Goal: Transaction & Acquisition: Purchase product/service

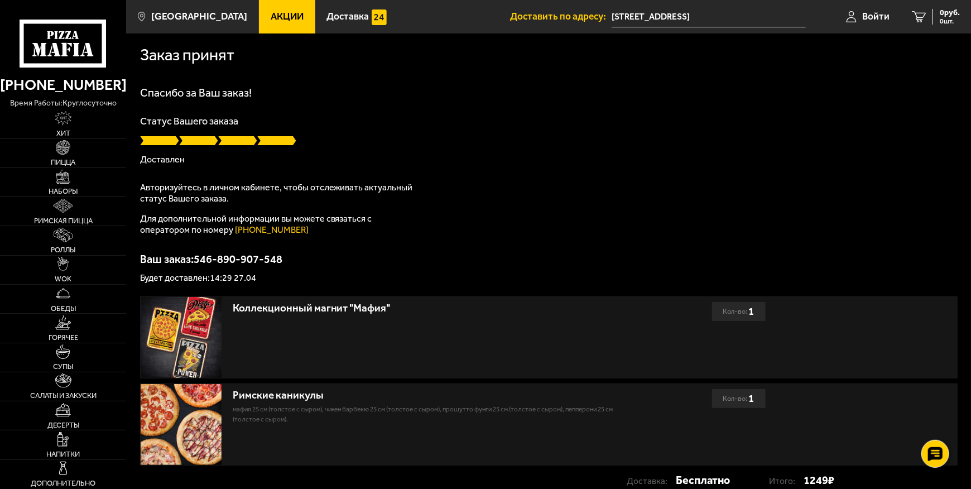
click at [55, 36] on icon at bounding box center [64, 44] width 88 height 49
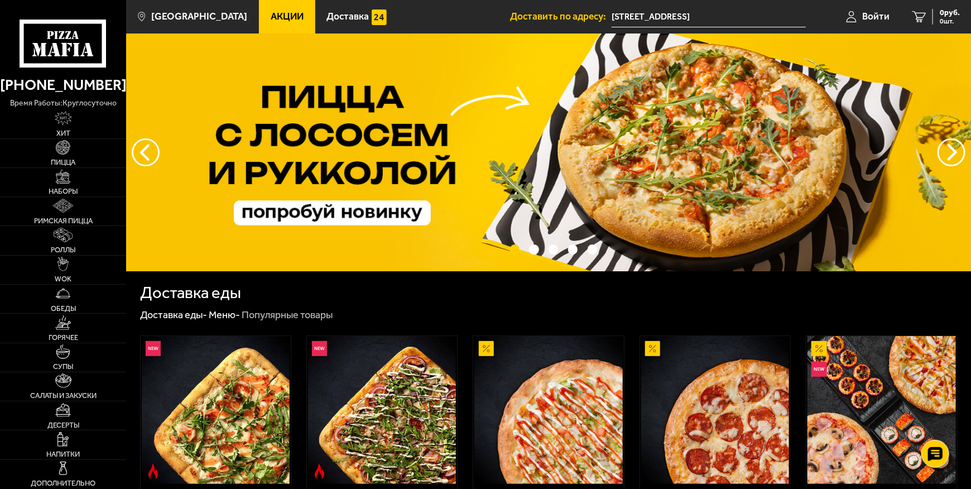
click at [267, 23] on link "Акции" at bounding box center [287, 16] width 56 height 33
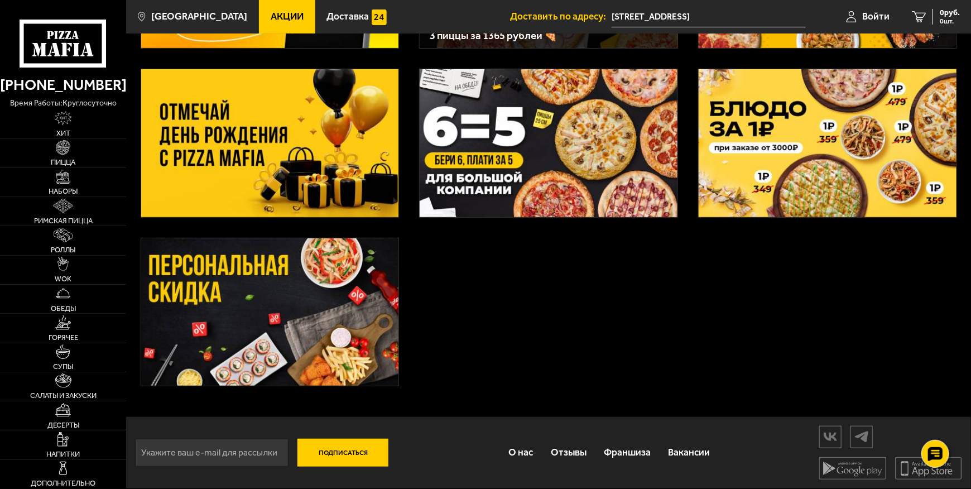
scroll to position [47, 0]
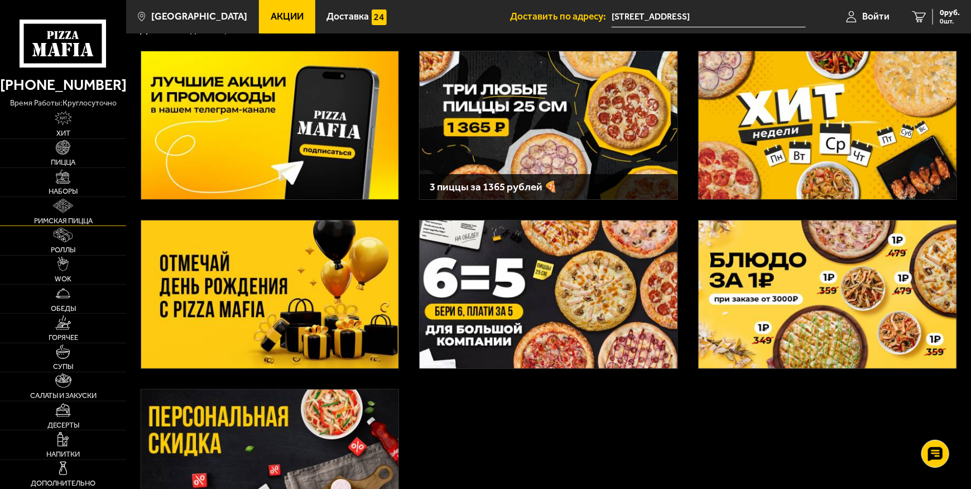
click at [55, 209] on img at bounding box center [63, 206] width 21 height 15
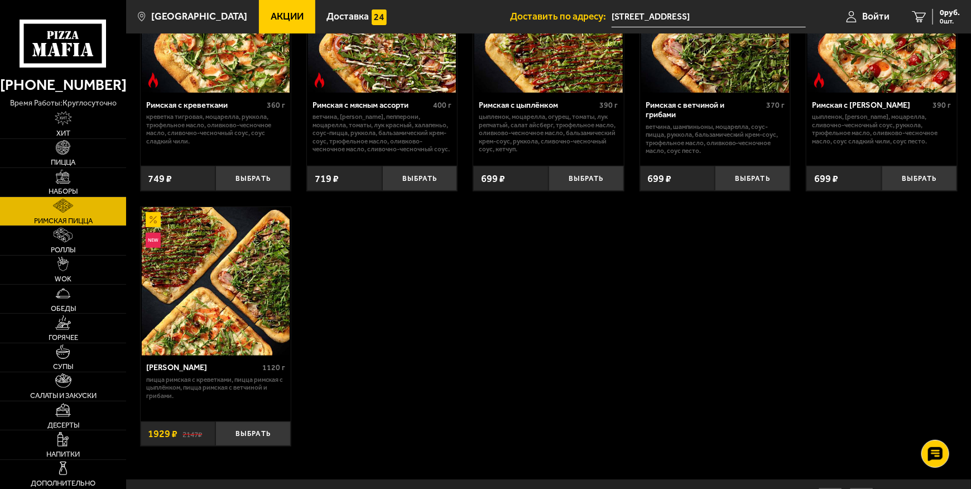
scroll to position [218, 0]
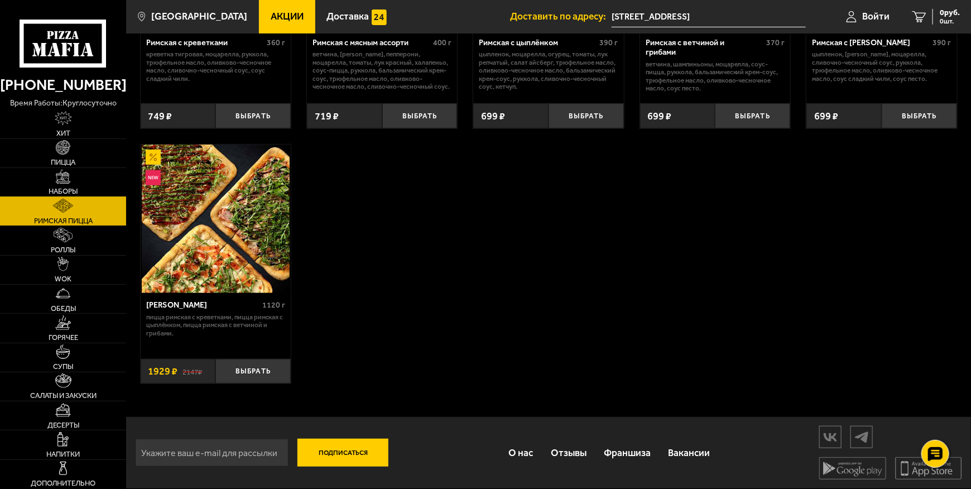
click at [70, 178] on img at bounding box center [63, 177] width 15 height 15
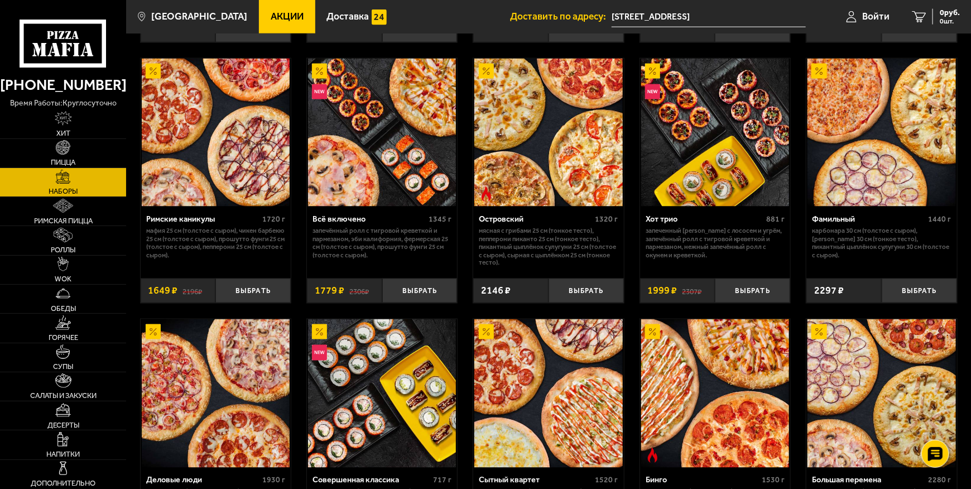
scroll to position [710, 0]
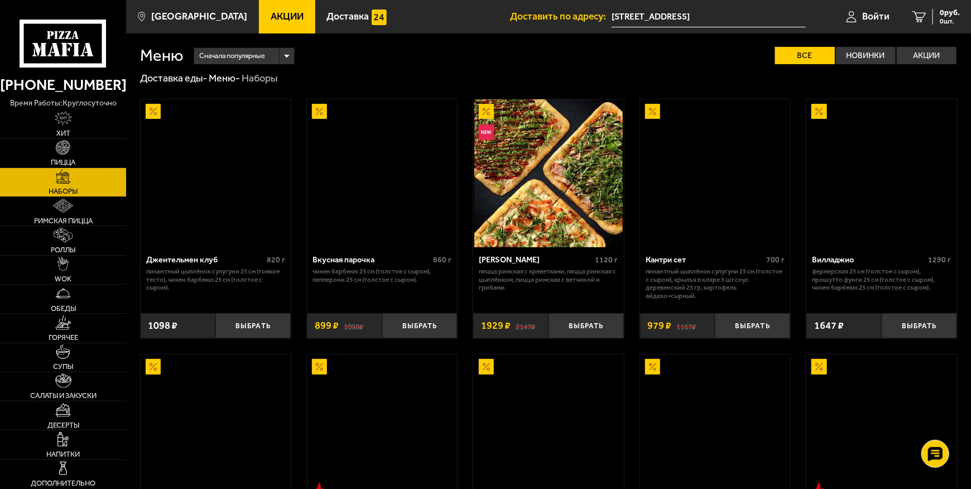
scroll to position [710, 0]
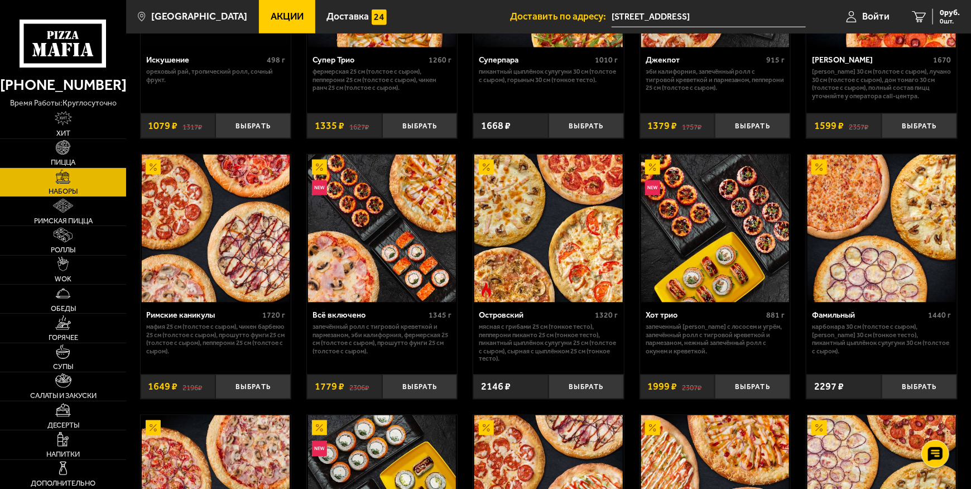
click at [330, 336] on p "Запечённый ролл с тигровой креветкой и пармезаном, Эби Калифорния, Фермерская 2…" at bounding box center [382, 339] width 139 height 32
click at [335, 317] on div "Всё включено" at bounding box center [369, 314] width 113 height 9
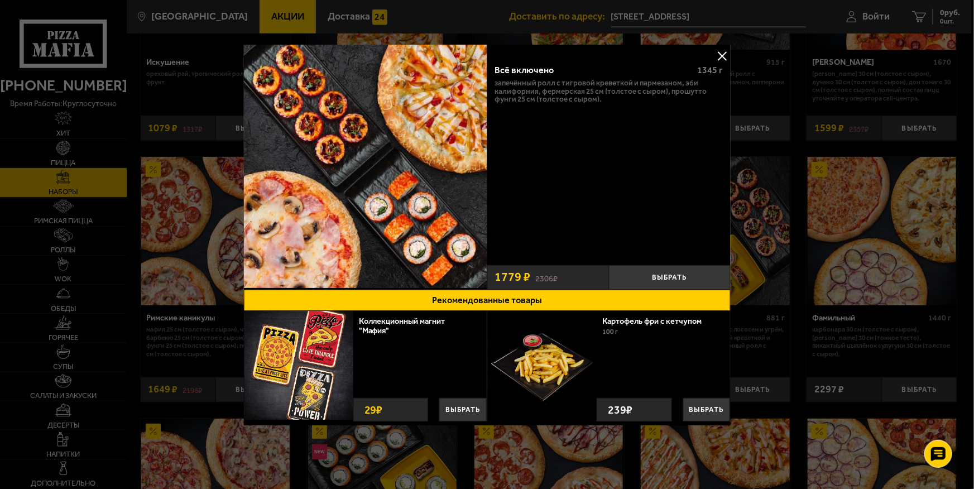
click at [718, 52] on button at bounding box center [722, 55] width 17 height 17
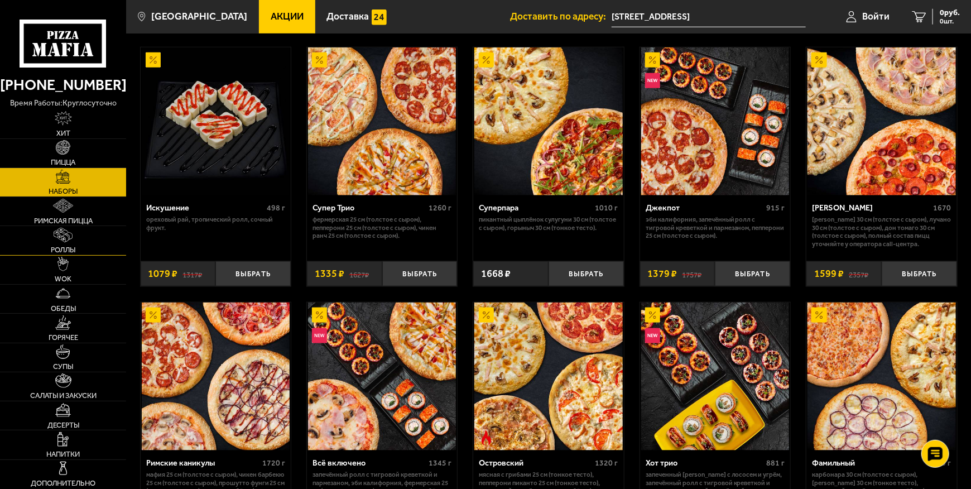
scroll to position [507, 0]
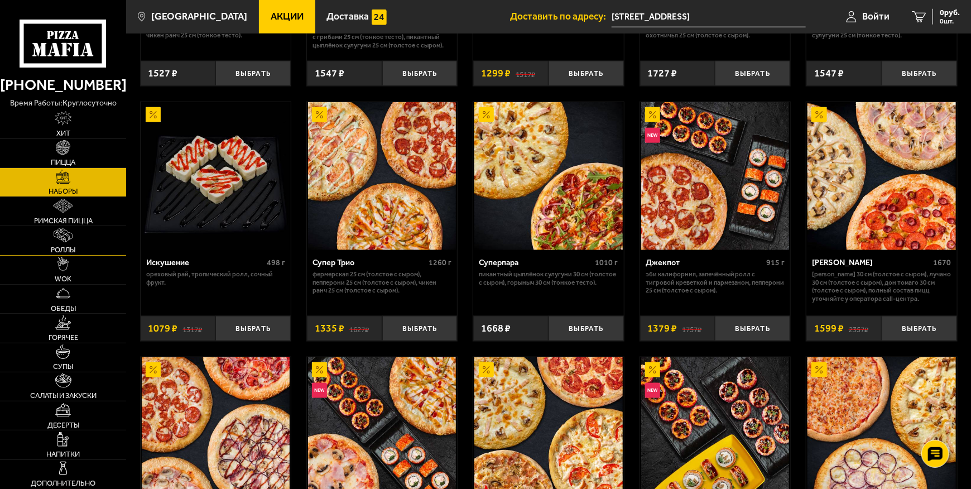
click at [101, 248] on link "Роллы" at bounding box center [63, 240] width 126 height 28
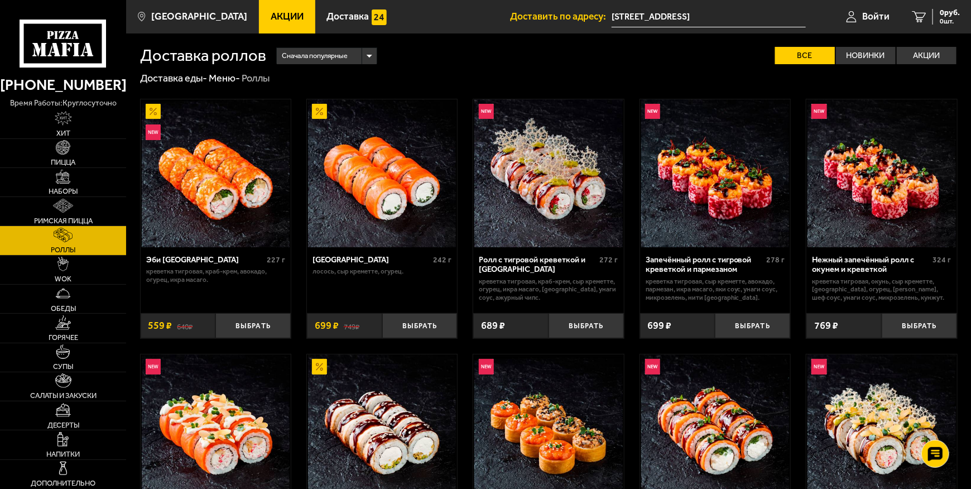
click at [171, 261] on div "Эби Калифорния" at bounding box center [205, 259] width 118 height 9
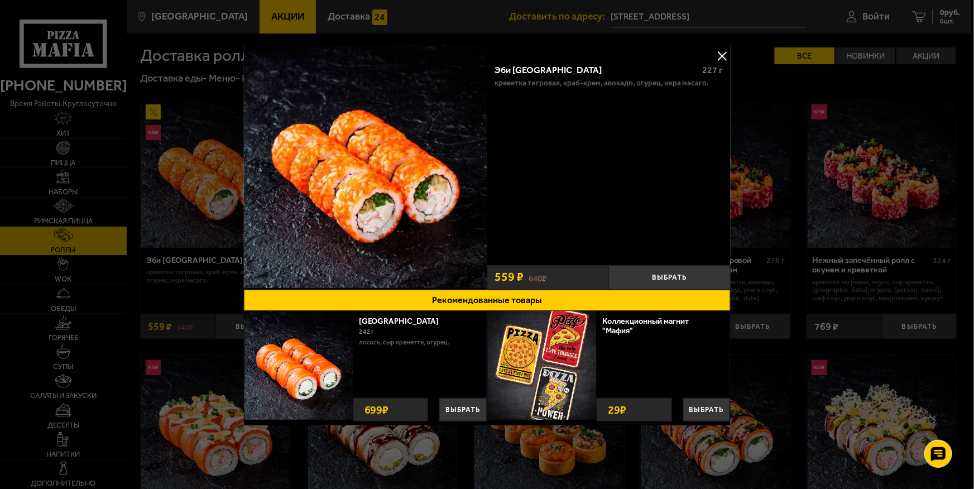
click at [174, 245] on div at bounding box center [487, 244] width 974 height 489
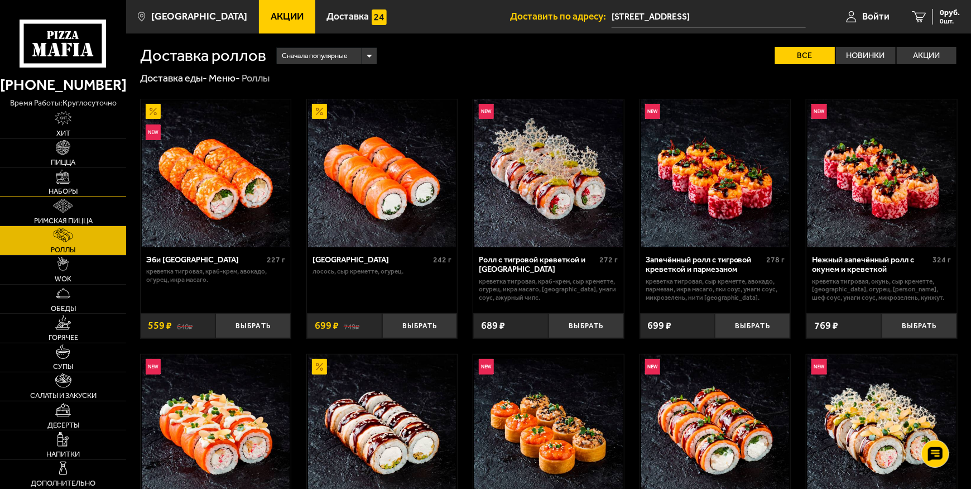
click at [63, 184] on link "Наборы" at bounding box center [63, 182] width 126 height 28
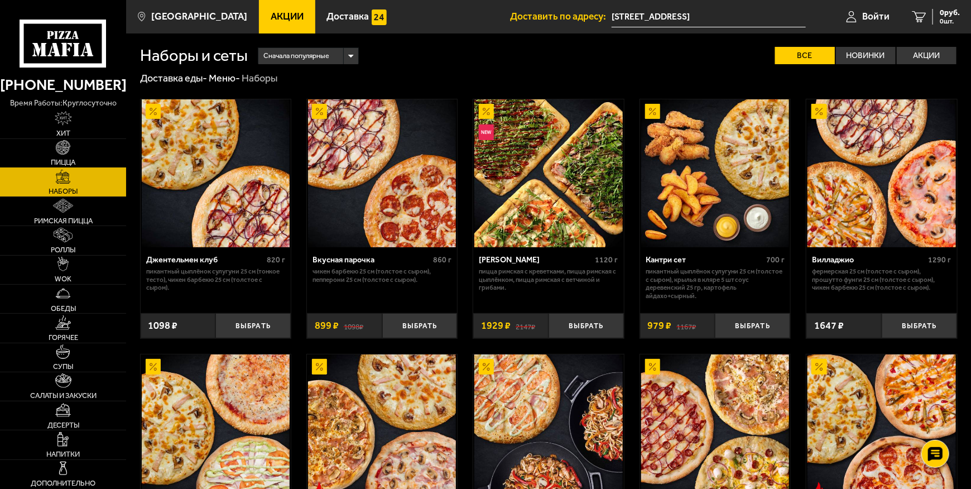
click at [82, 148] on link "Пицца" at bounding box center [63, 153] width 126 height 28
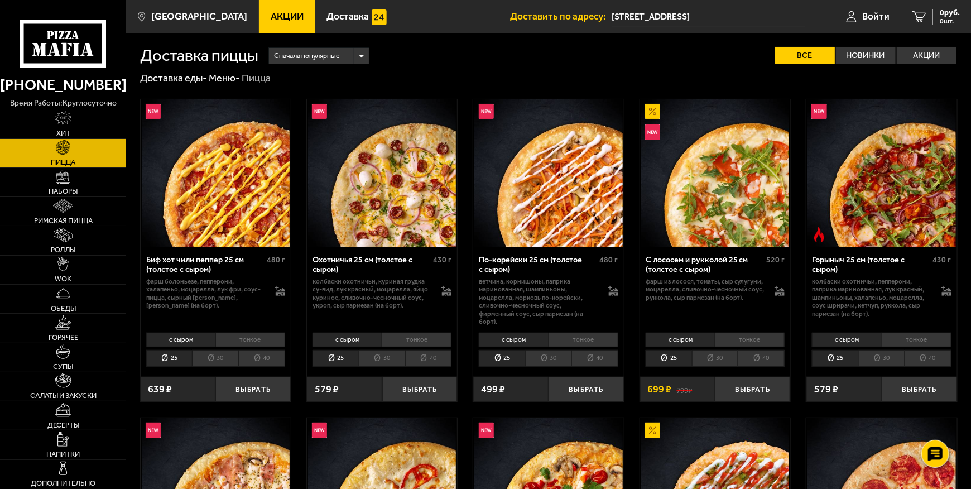
click at [586, 329] on div "с сыром тонкое 25 30 40 Топпинги" at bounding box center [548, 349] width 150 height 40
click at [583, 333] on li "тонкое" at bounding box center [584, 340] width 70 height 15
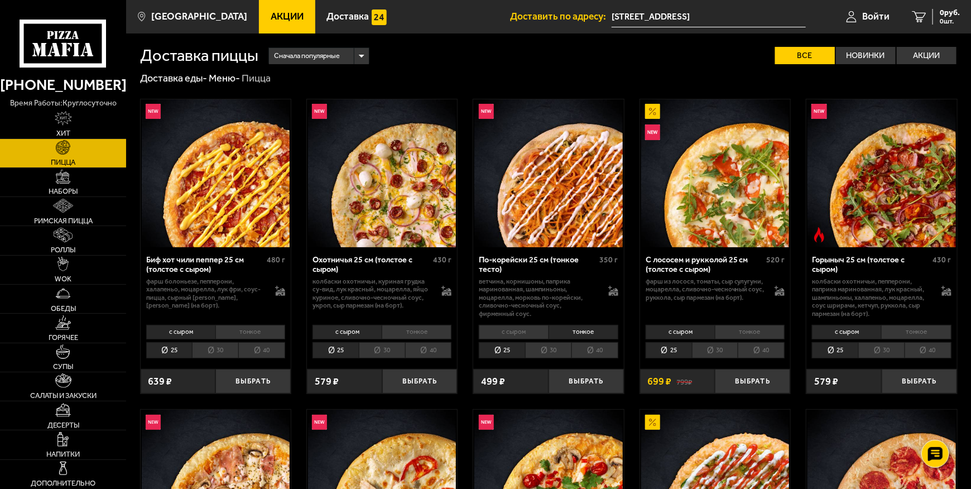
click at [524, 324] on div "с сыром тонкое 25 30 40 Топпинги" at bounding box center [548, 341] width 150 height 40
click at [526, 329] on li "с сыром" at bounding box center [513, 332] width 69 height 15
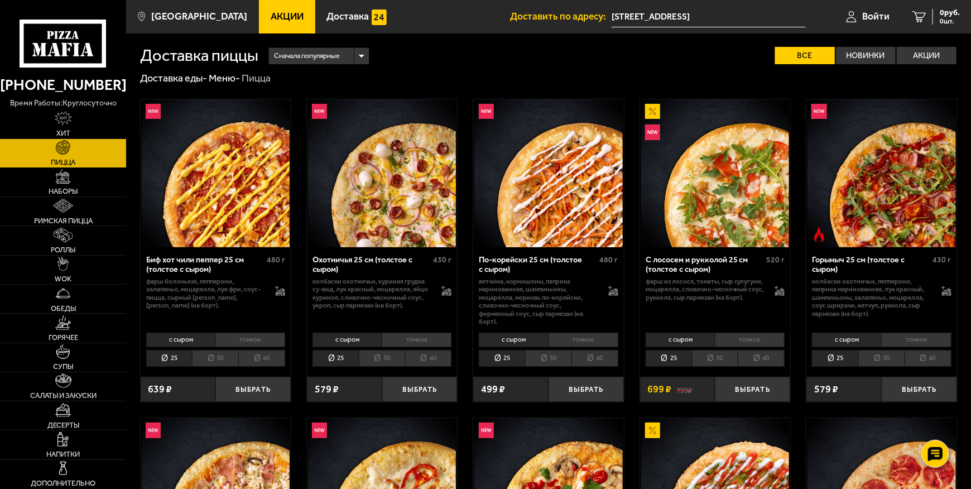
click at [544, 354] on li "30" at bounding box center [548, 358] width 46 height 17
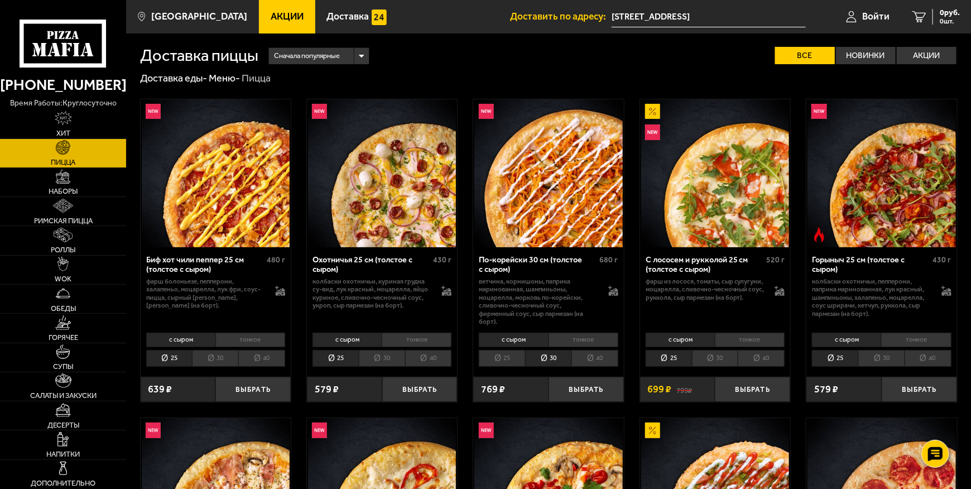
click at [495, 351] on li "25" at bounding box center [502, 358] width 46 height 17
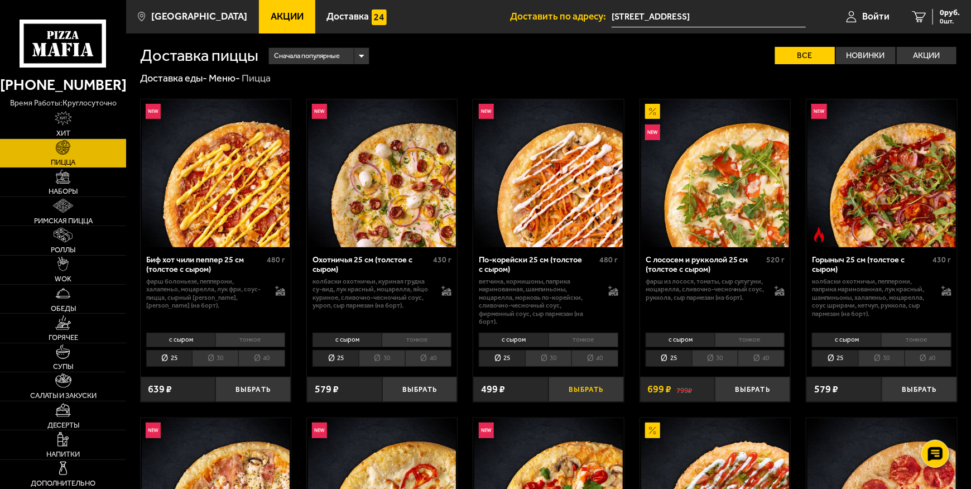
click at [569, 381] on button "Выбрать" at bounding box center [586, 389] width 75 height 25
click at [245, 383] on button "Выбрать" at bounding box center [252, 389] width 75 height 25
click at [933, 18] on span "2 шт." at bounding box center [943, 21] width 33 height 7
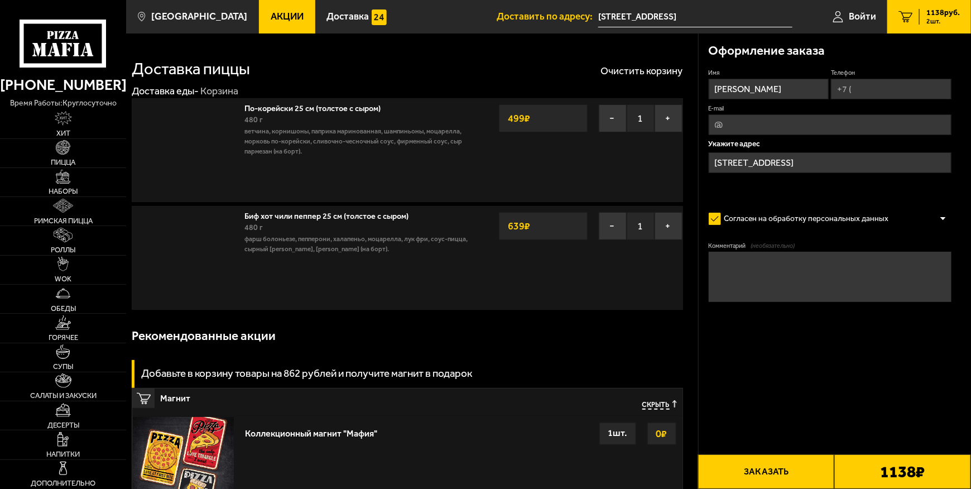
type input "Вилькицкий бульвар, 6"
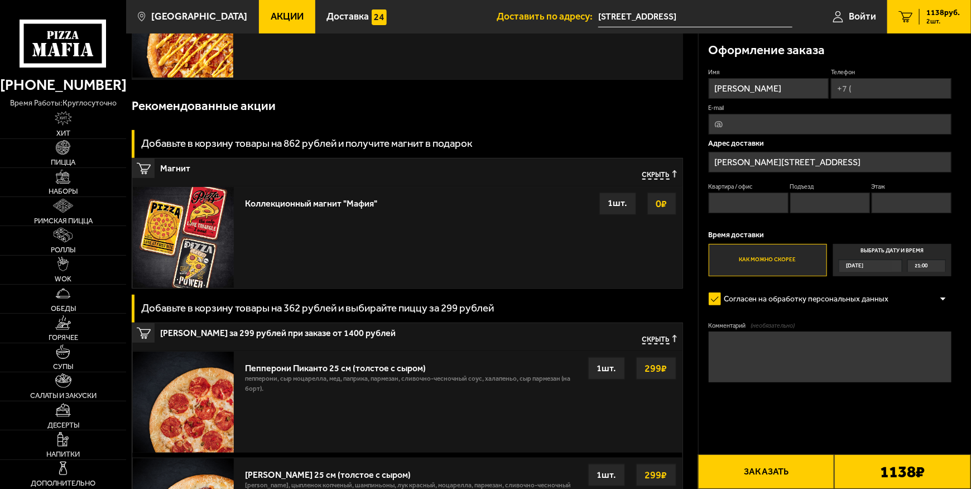
scroll to position [152, 0]
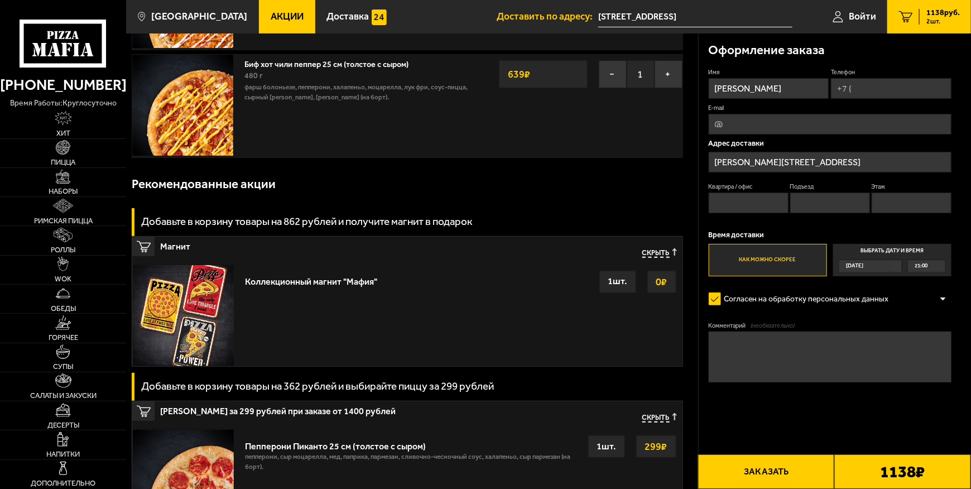
click at [660, 250] on span "Скрыть" at bounding box center [656, 252] width 27 height 9
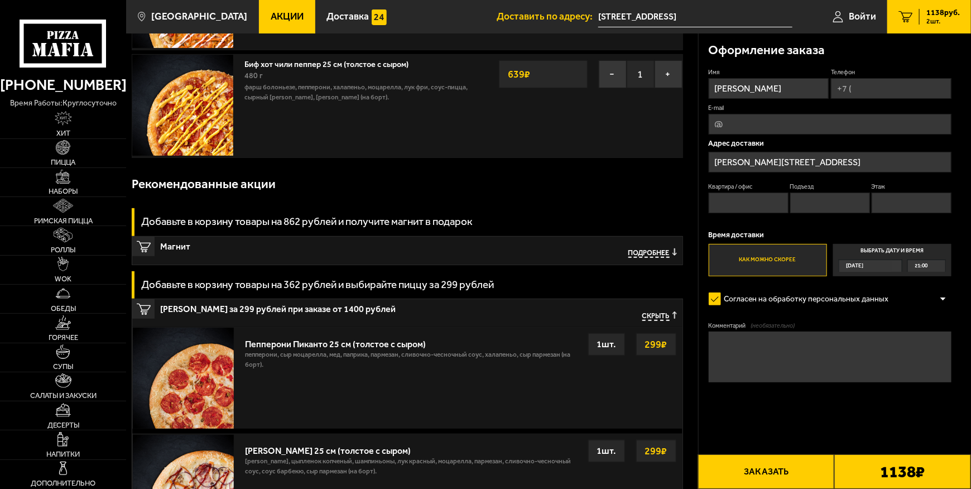
click at [655, 317] on span "Скрыть" at bounding box center [656, 315] width 27 height 9
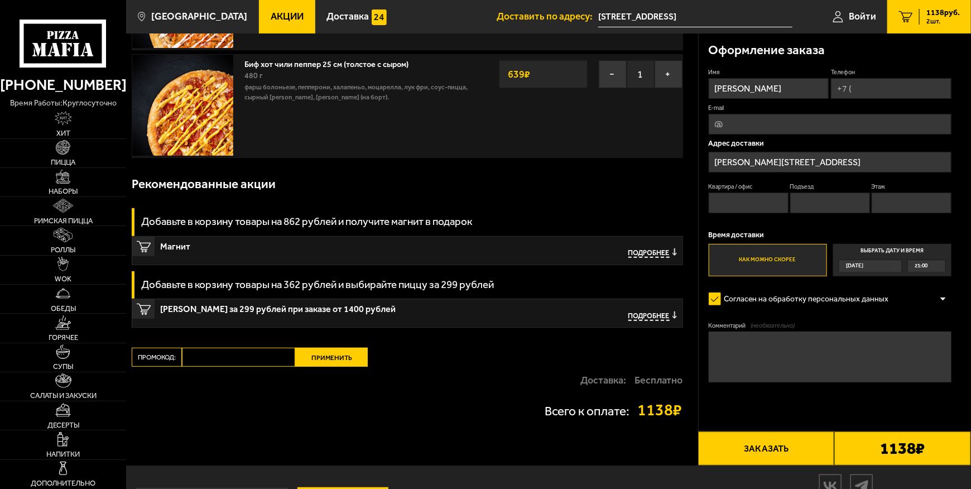
click at [656, 251] on span "Подробнее" at bounding box center [649, 252] width 41 height 9
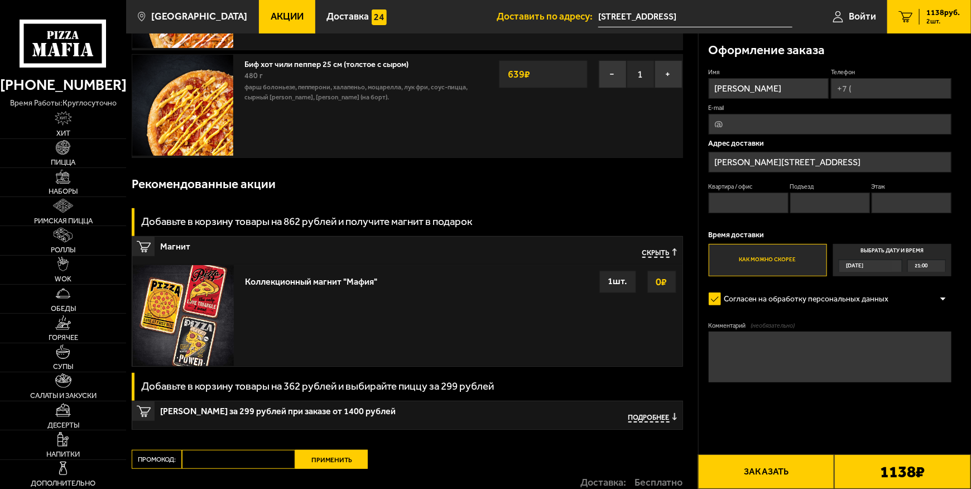
click at [871, 89] on input "Телефон" at bounding box center [891, 88] width 121 height 21
type input "+7 (904) 557-73-97"
click at [932, 71] on span "Применить скидку" at bounding box center [917, 72] width 50 height 8
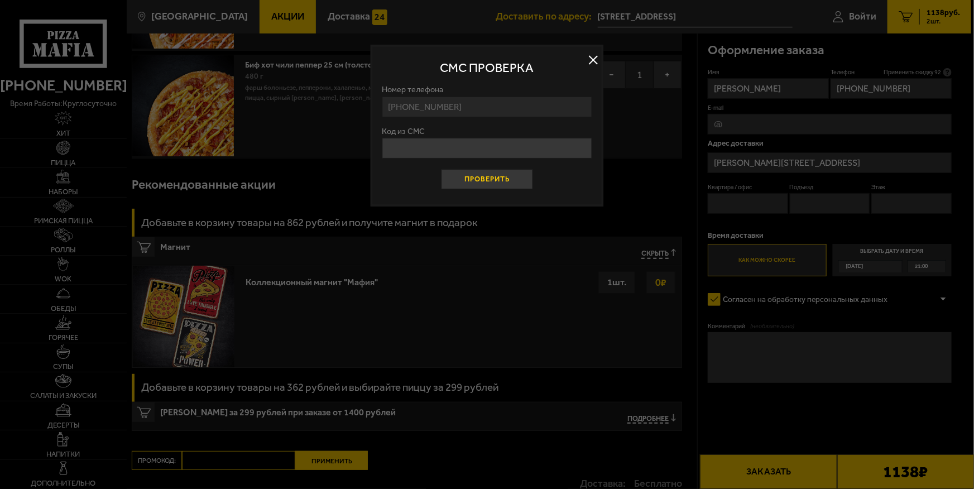
click at [515, 183] on button "Проверить" at bounding box center [488, 179] width 92 height 20
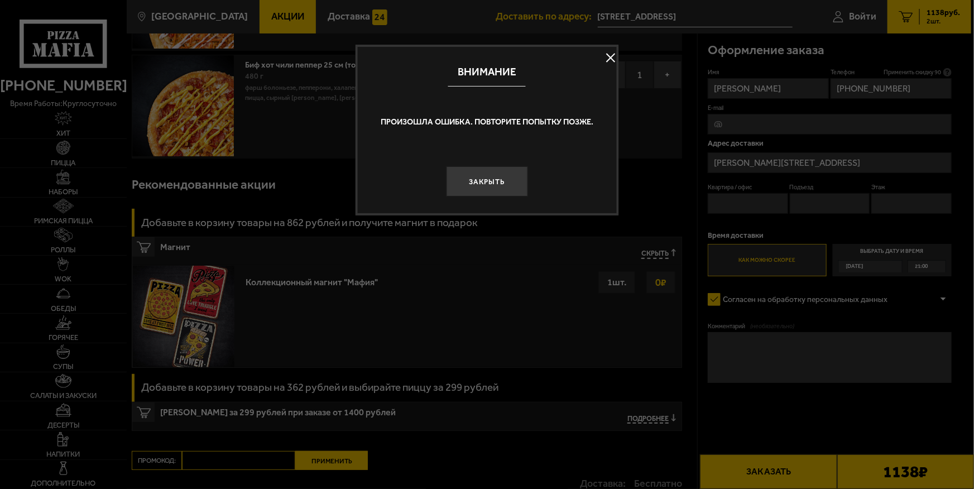
click at [611, 56] on button at bounding box center [610, 58] width 17 height 17
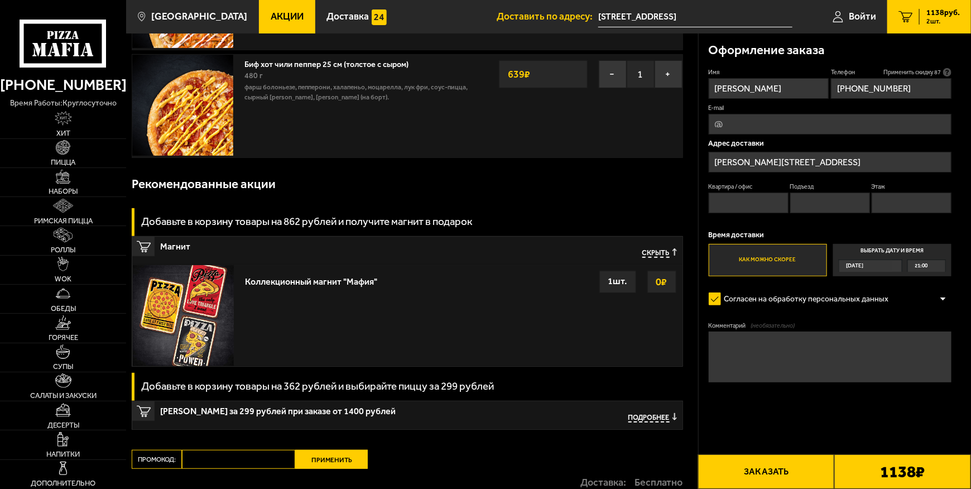
click at [935, 70] on span "Применить скидку 87" at bounding box center [912, 72] width 57 height 8
click at [746, 202] on input "Квартира / офис" at bounding box center [749, 203] width 80 height 21
type input "747"
click at [835, 210] on input "Подъезд" at bounding box center [830, 203] width 80 height 21
type input "4"
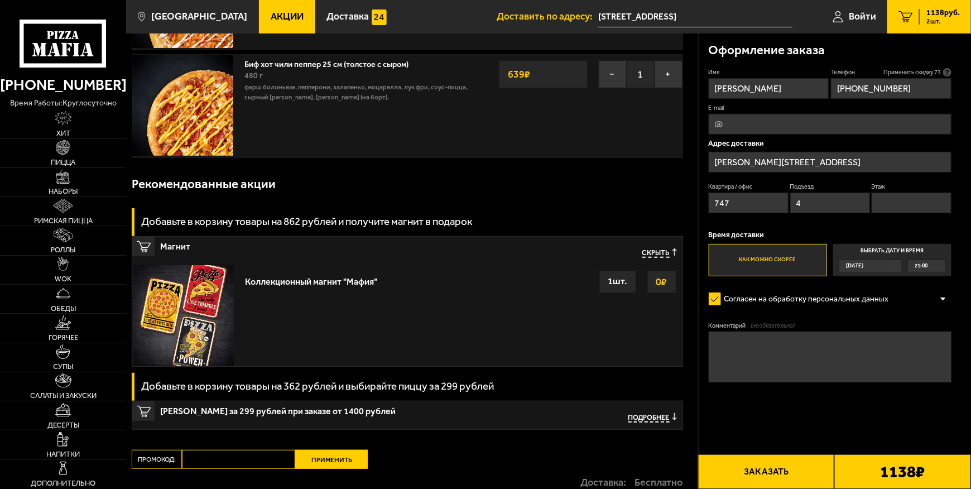
click at [889, 201] on input "Этаж" at bounding box center [912, 203] width 80 height 21
type input "13"
click at [764, 262] on label "Как можно скорее" at bounding box center [768, 260] width 118 height 32
click at [0, 0] on input "Как можно скорее" at bounding box center [0, 0] width 0 height 0
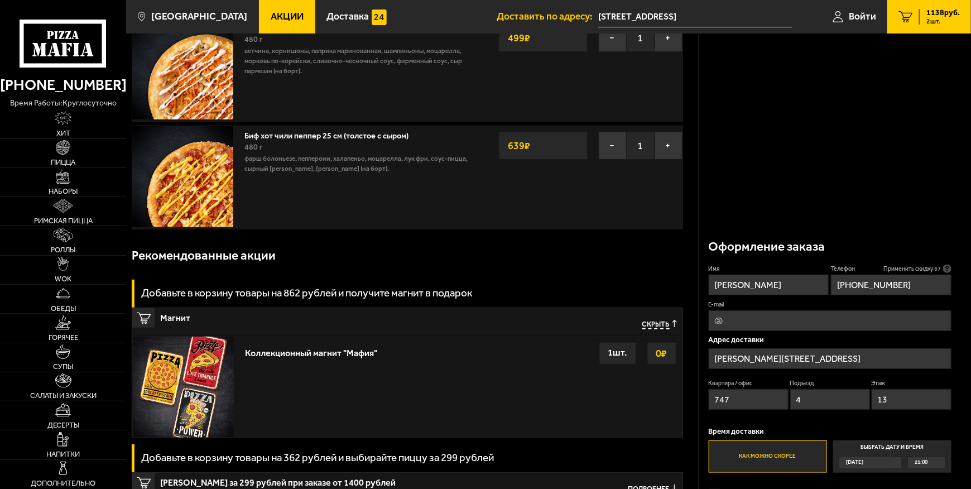
scroll to position [0, 0]
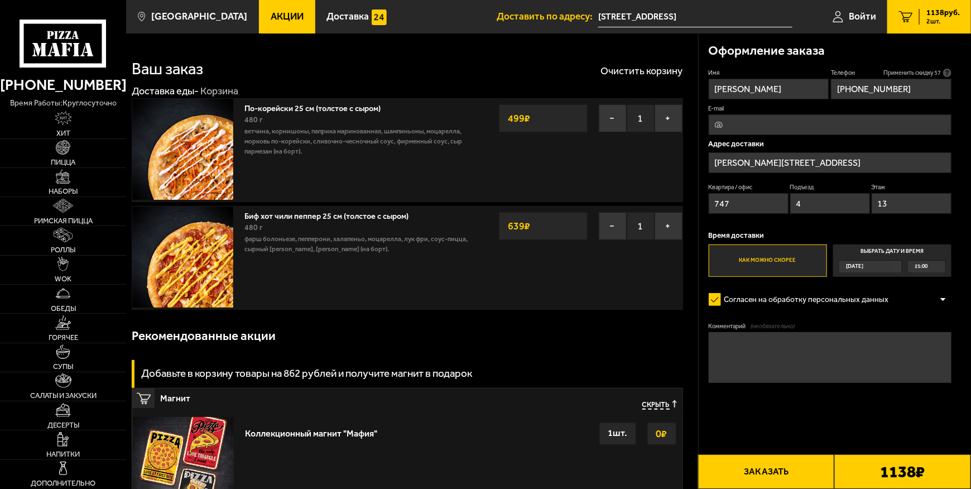
click at [920, 70] on span "Применить скидку 57" at bounding box center [912, 73] width 57 height 8
click at [785, 465] on button "Заказать" at bounding box center [766, 471] width 137 height 35
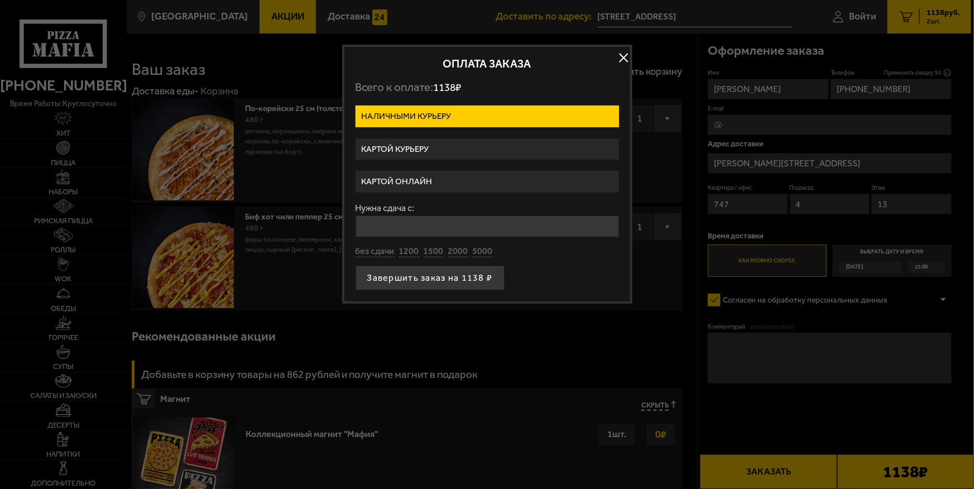
click at [410, 121] on label "Наличными курьеру" at bounding box center [487, 117] width 263 height 22
click at [0, 0] on input "Наличными курьеру" at bounding box center [0, 0] width 0 height 0
click at [406, 145] on label "Картой курьеру" at bounding box center [487, 149] width 263 height 22
click at [0, 0] on input "Картой курьеру" at bounding box center [0, 0] width 0 height 0
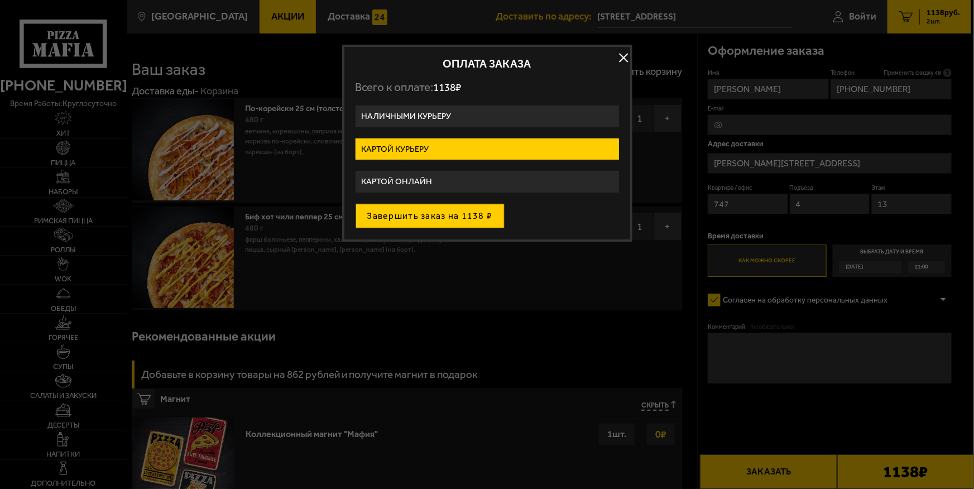
click at [427, 221] on button "Завершить заказ на 1138 ₽" at bounding box center [430, 216] width 149 height 25
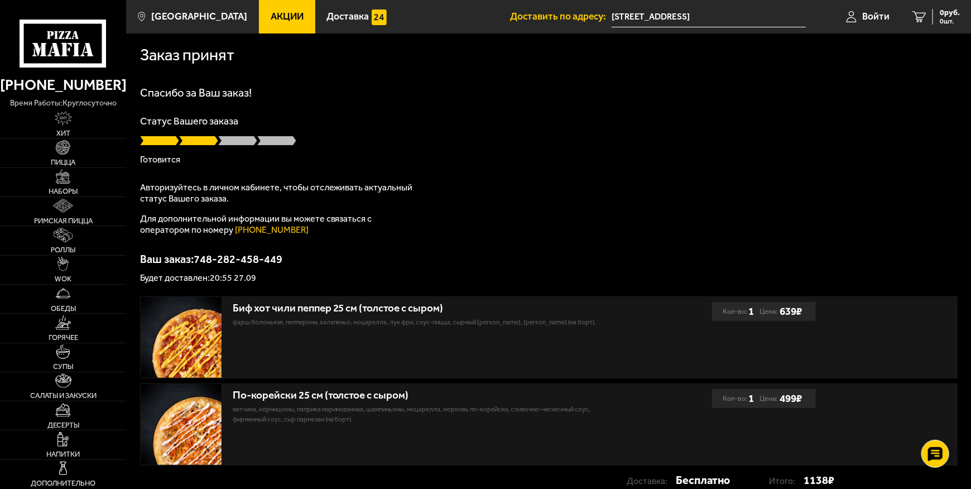
click at [237, 146] on span at bounding box center [237, 140] width 39 height 11
click at [640, 15] on input "[STREET_ADDRESS]" at bounding box center [709, 17] width 194 height 21
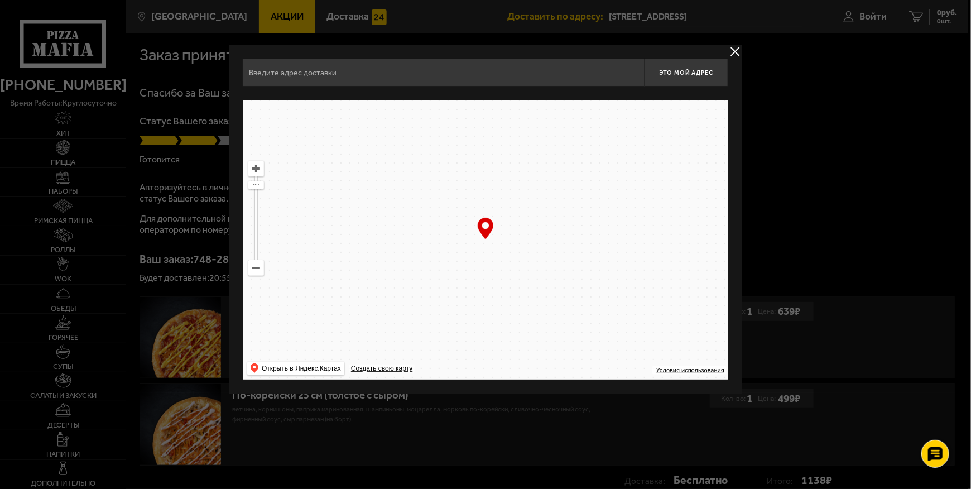
type input "Вилькицкий бульвар, 6"
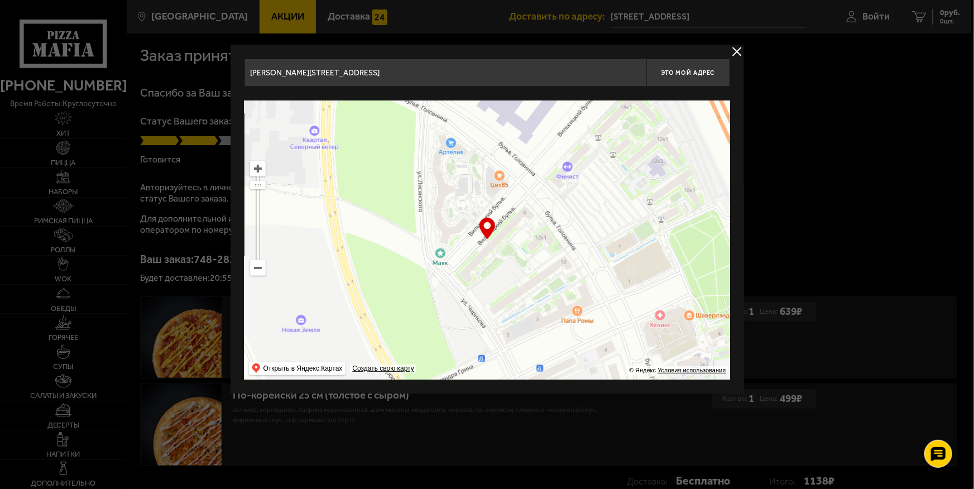
click at [736, 50] on button "delivery type" at bounding box center [737, 52] width 14 height 14
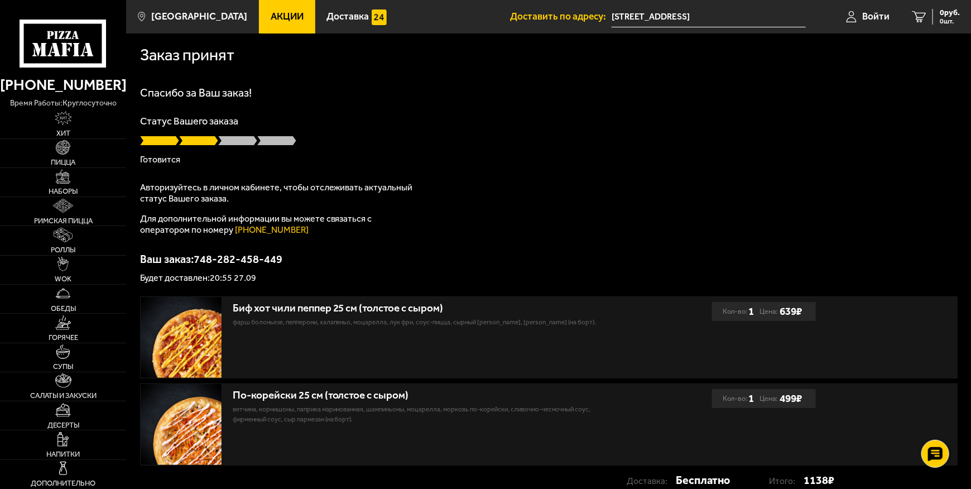
click at [759, 18] on input "[STREET_ADDRESS]" at bounding box center [709, 17] width 194 height 21
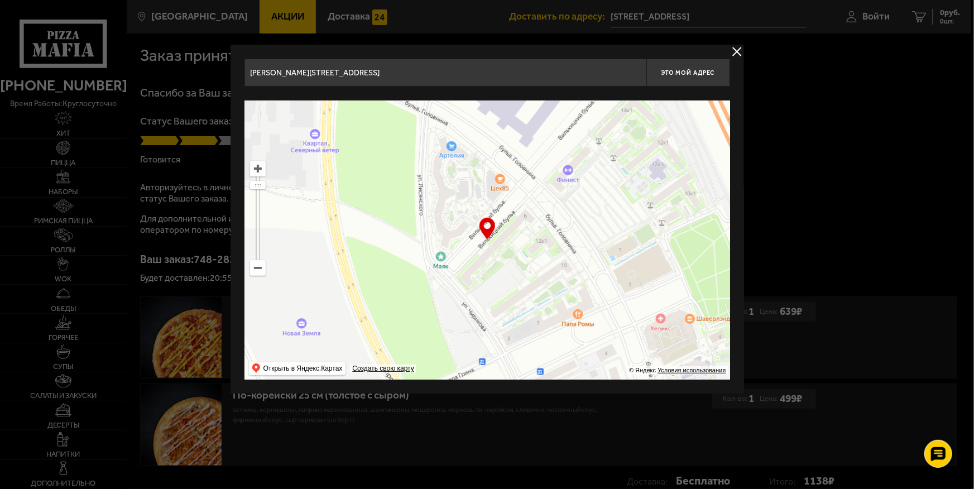
click at [535, 207] on ymaps at bounding box center [488, 239] width 486 height 279
click at [735, 50] on button "delivery type" at bounding box center [737, 52] width 14 height 14
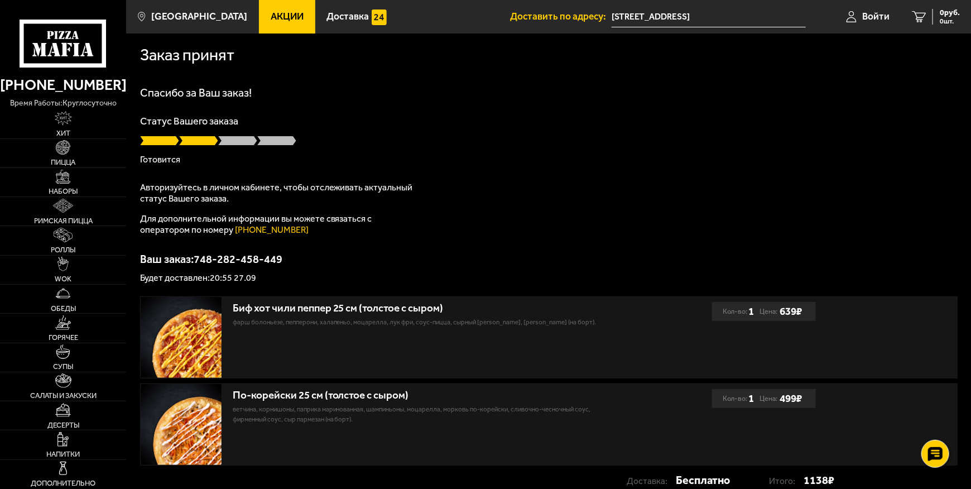
click at [781, 11] on input "[STREET_ADDRESS]" at bounding box center [709, 17] width 194 height 21
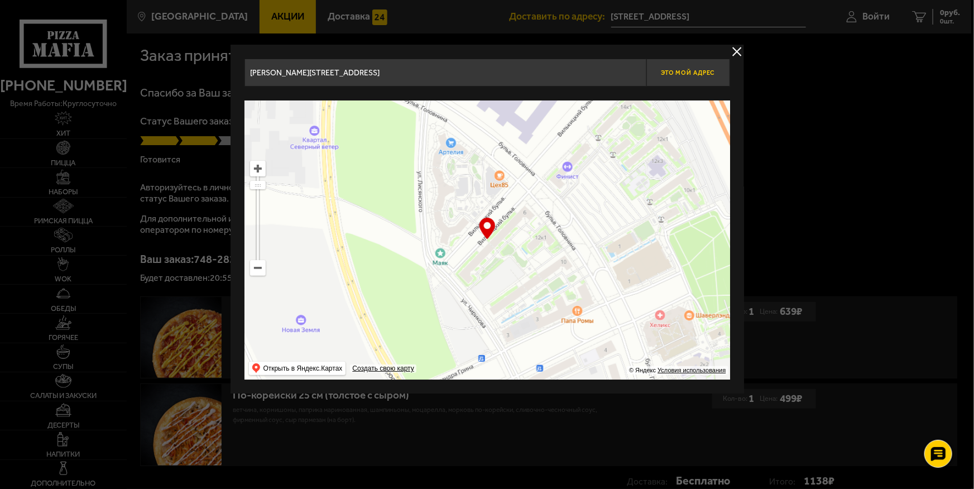
click at [684, 71] on span "Это мой адрес" at bounding box center [688, 72] width 54 height 7
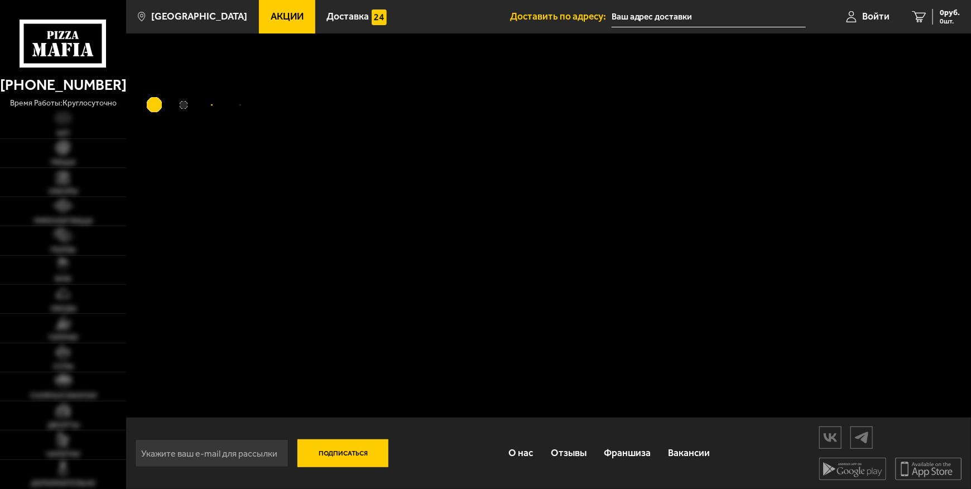
type input "[STREET_ADDRESS]"
